Goal: Task Accomplishment & Management: Complete application form

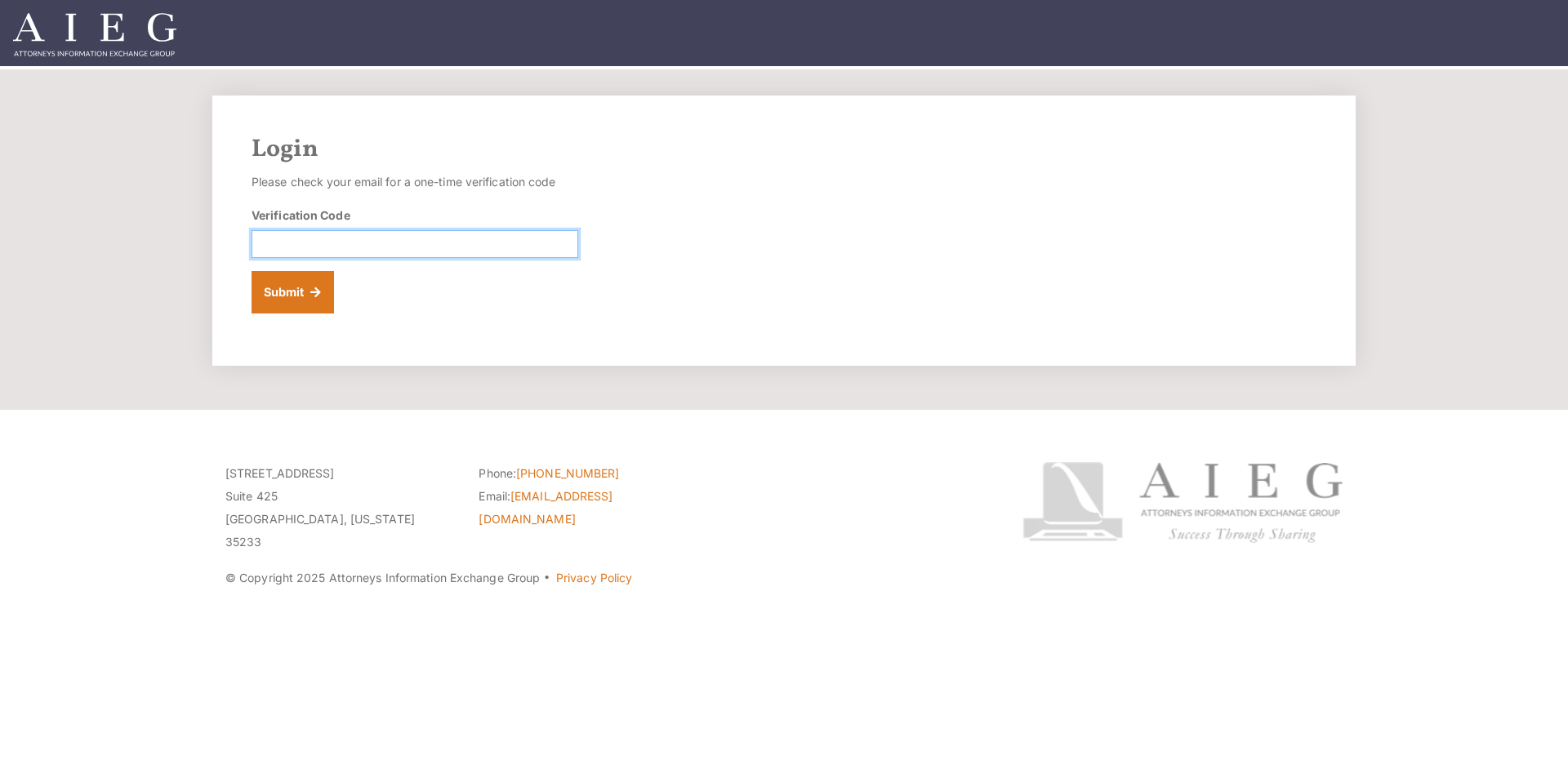
click at [364, 246] on input "Verification Code" at bounding box center [415, 243] width 327 height 28
type input "148260"
click at [252, 271] on button "Submit" at bounding box center [293, 292] width 83 height 43
click at [274, 296] on button "Submit" at bounding box center [293, 292] width 83 height 43
click at [306, 299] on button "Submit" at bounding box center [293, 292] width 83 height 43
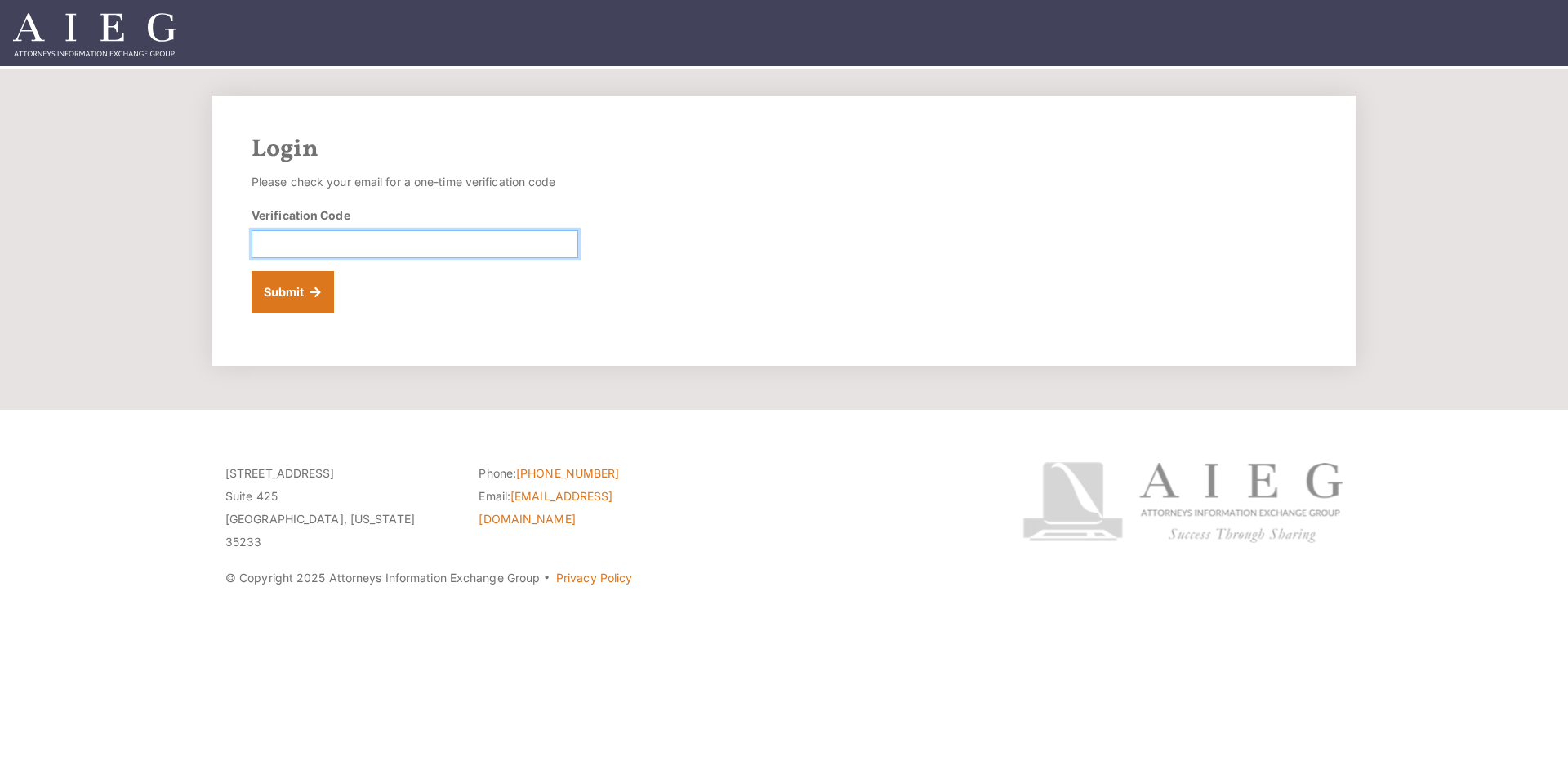
click at [295, 247] on input "Verification Code" at bounding box center [415, 243] width 327 height 28
type input "243424"
click at [282, 288] on button "Submit" at bounding box center [293, 292] width 83 height 43
click at [288, 227] on div "Verification Code" at bounding box center [415, 232] width 327 height 51
click at [290, 244] on input "Verification Code" at bounding box center [415, 243] width 327 height 28
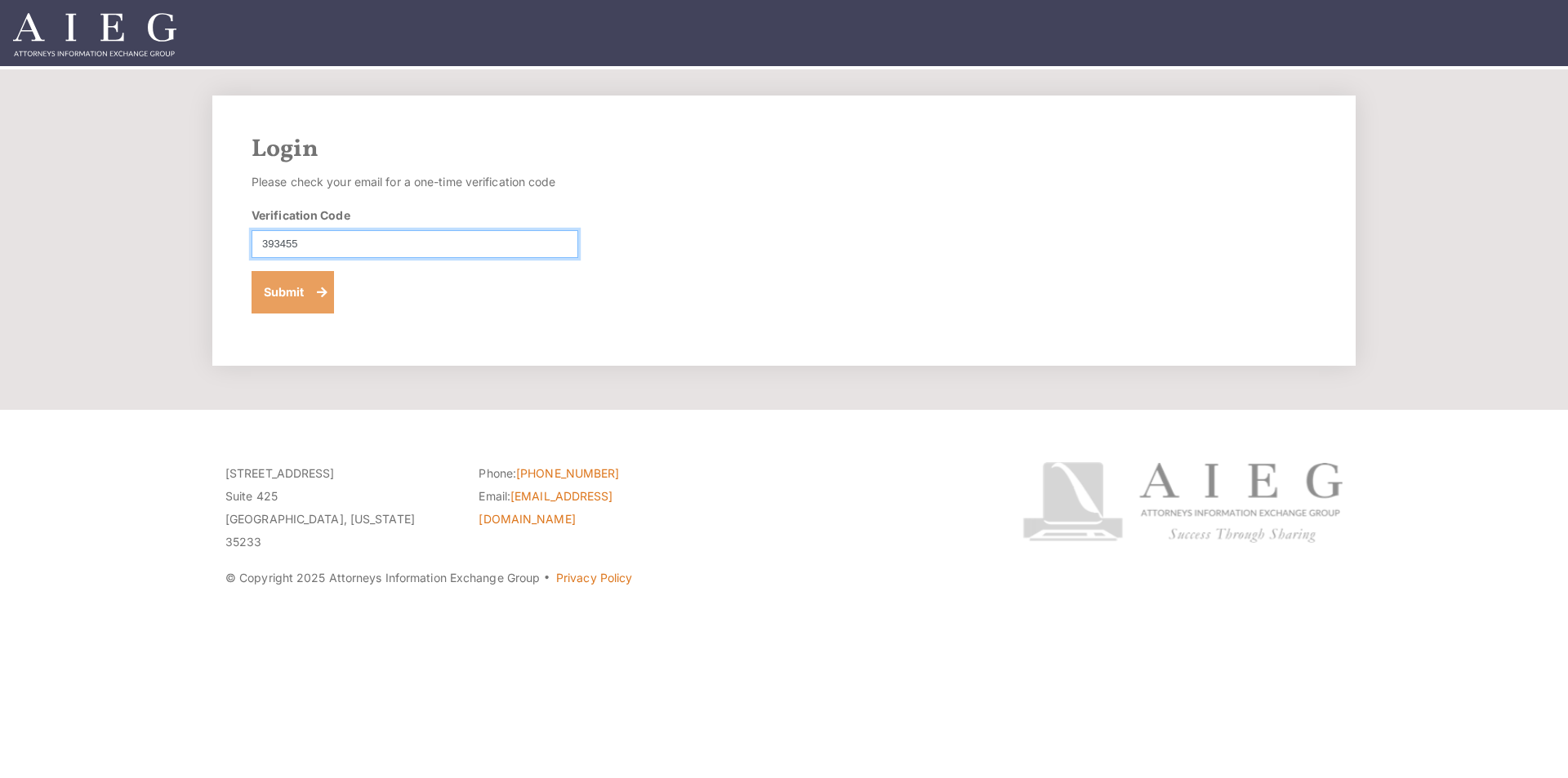
type input "393455"
click at [289, 280] on button "Submit" at bounding box center [293, 292] width 83 height 43
click at [294, 241] on input "Verification Code" at bounding box center [415, 243] width 327 height 28
type input "790604"
click at [304, 301] on button "Submit" at bounding box center [293, 292] width 83 height 43
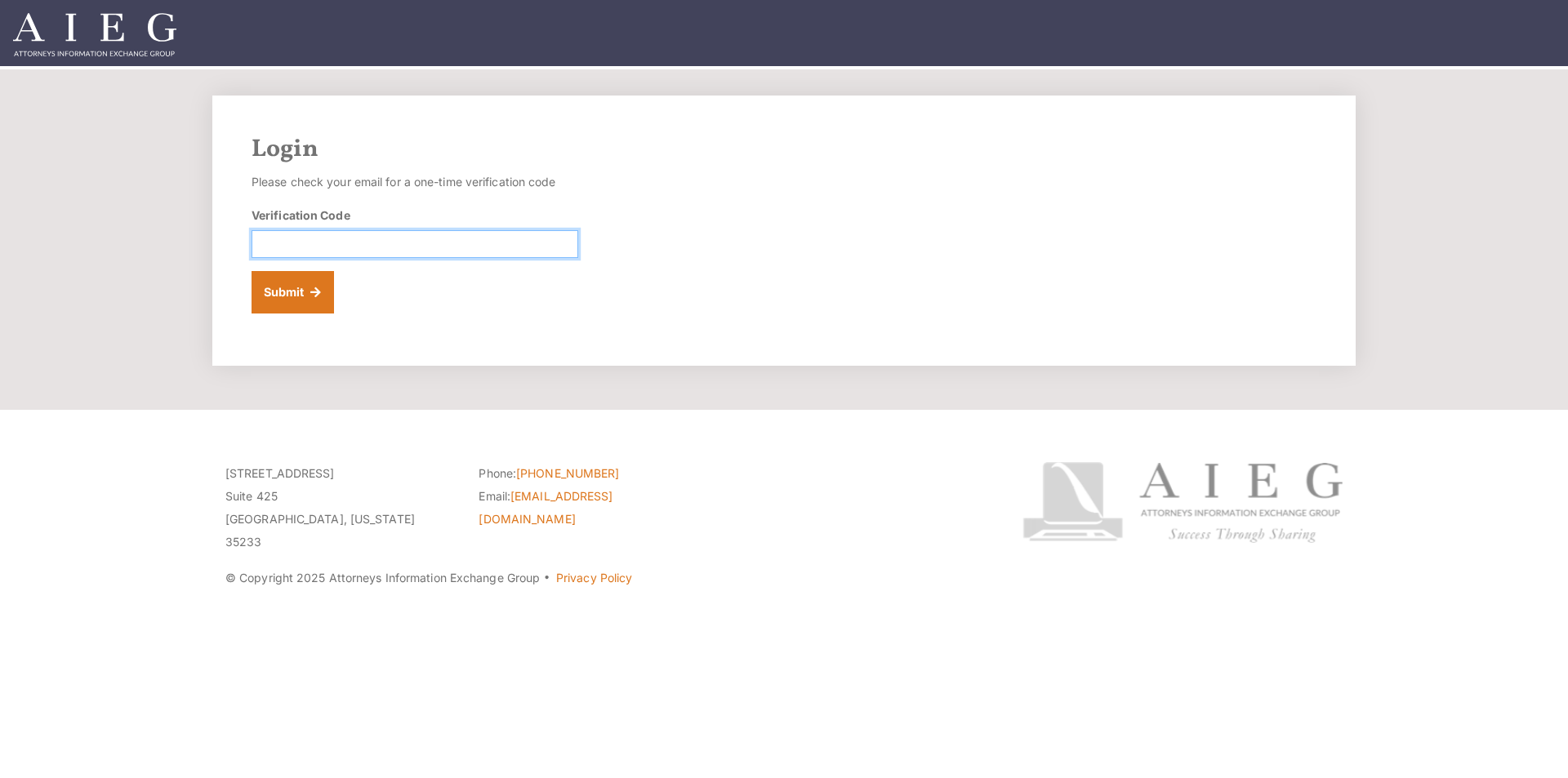
click at [276, 246] on input "Verification Code" at bounding box center [415, 243] width 327 height 28
type input "816199"
click at [252, 271] on button "Submit" at bounding box center [293, 292] width 83 height 43
click at [309, 289] on button "Submit" at bounding box center [293, 292] width 83 height 43
click at [294, 237] on input "Verification Code" at bounding box center [415, 243] width 327 height 28
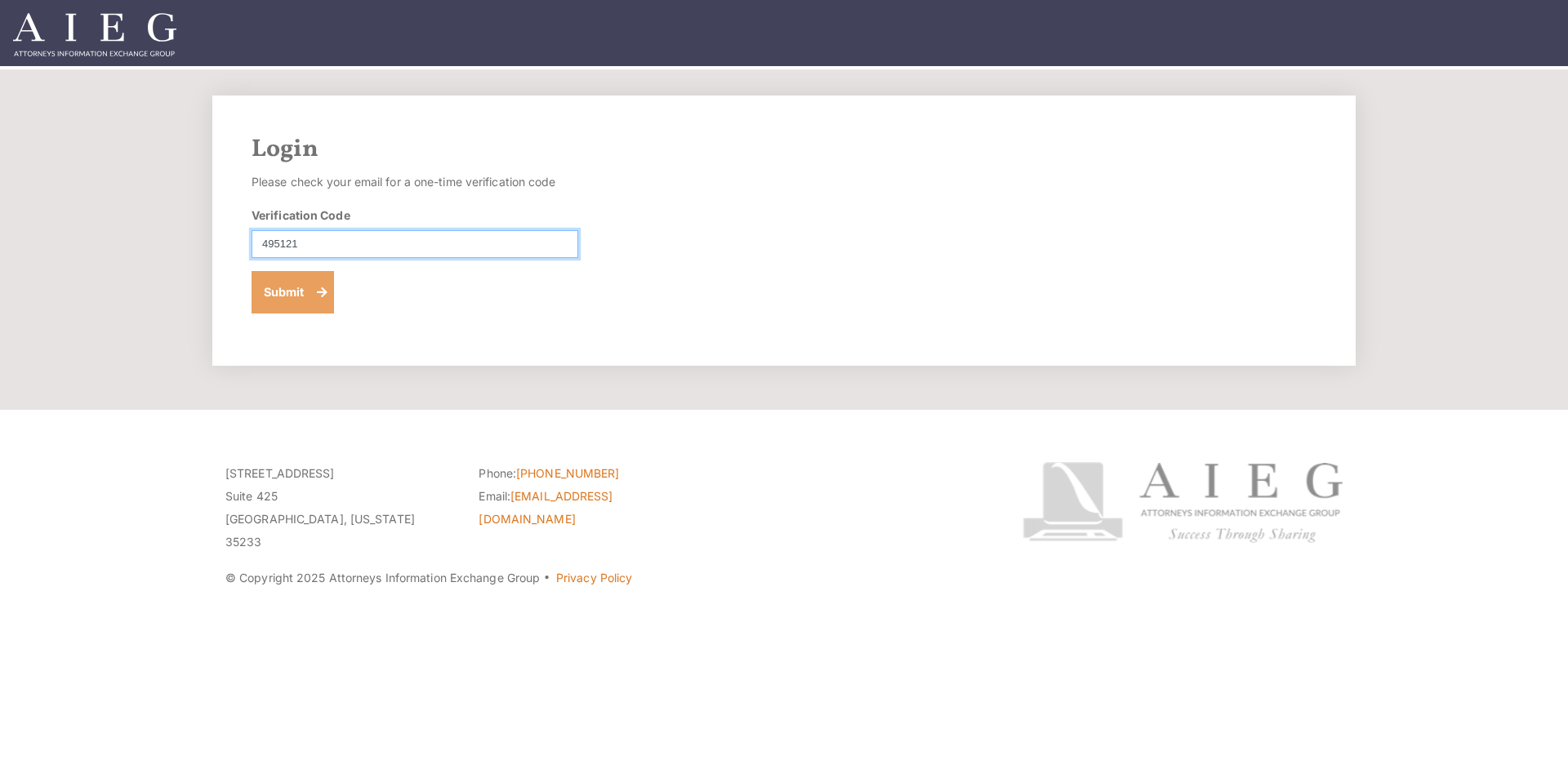
type input "495121"
click at [289, 282] on button "Submit" at bounding box center [293, 292] width 83 height 43
